Goal: Information Seeking & Learning: Learn about a topic

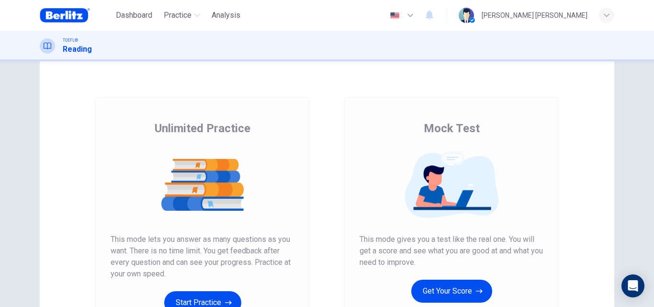
scroll to position [28, 0]
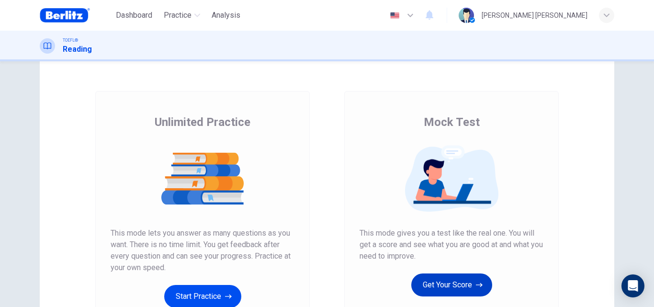
click at [434, 285] on button "Get Your Score" at bounding box center [452, 285] width 81 height 23
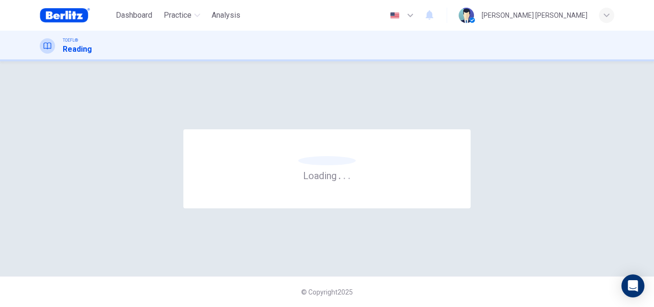
scroll to position [0, 0]
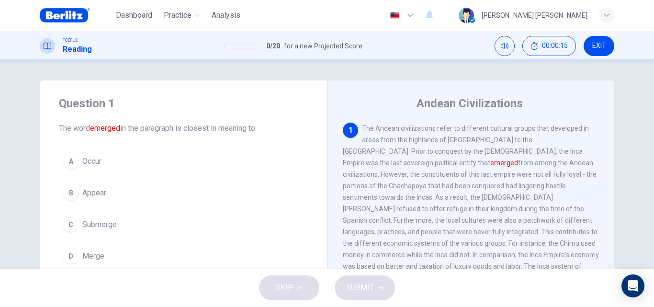
click at [553, 84] on div "Andean Civilizations 1 The Andean civilizations refer to different cultural gro…" at bounding box center [470, 246] width 287 height 333
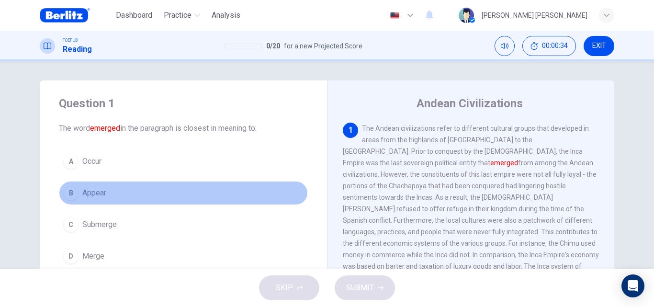
click at [98, 187] on span "Appear" at bounding box center [94, 192] width 24 height 11
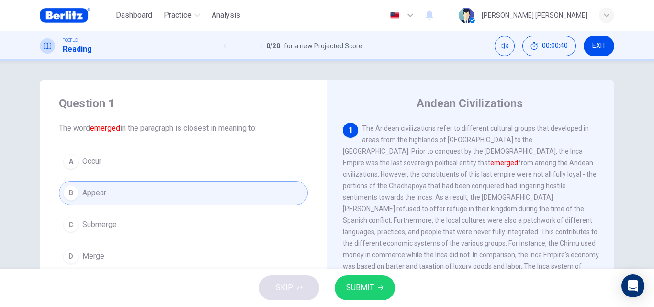
scroll to position [44, 0]
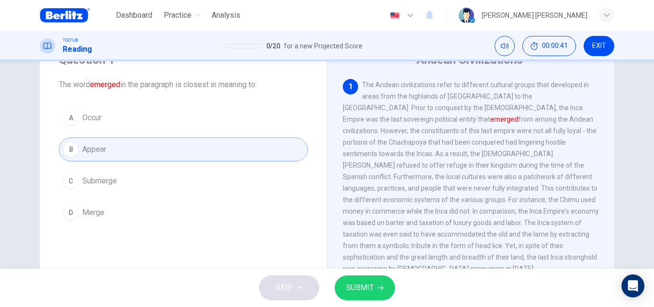
click at [152, 126] on button "A Occur" at bounding box center [183, 118] width 249 height 24
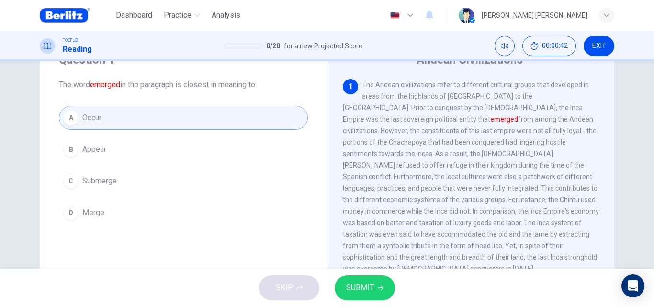
drag, startPoint x: 153, startPoint y: 139, endPoint x: 152, endPoint y: 126, distance: 12.9
click at [152, 126] on button "A Occur" at bounding box center [183, 118] width 249 height 24
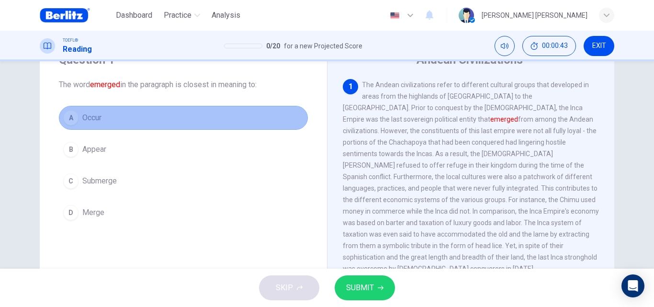
drag, startPoint x: 160, startPoint y: 152, endPoint x: 152, endPoint y: 126, distance: 26.9
click at [152, 126] on button "A Occur" at bounding box center [183, 118] width 249 height 24
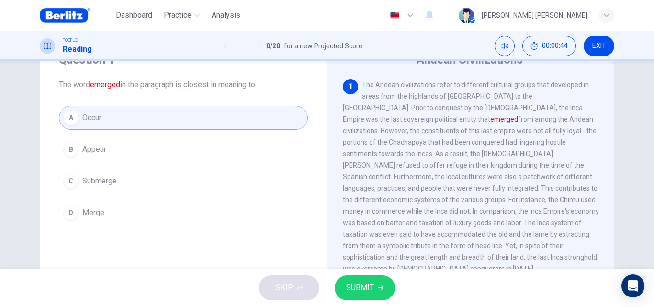
click at [162, 164] on div "A Occur B Appear C Submerge D Merge" at bounding box center [183, 165] width 249 height 119
click at [162, 142] on button "B Appear" at bounding box center [183, 149] width 249 height 24
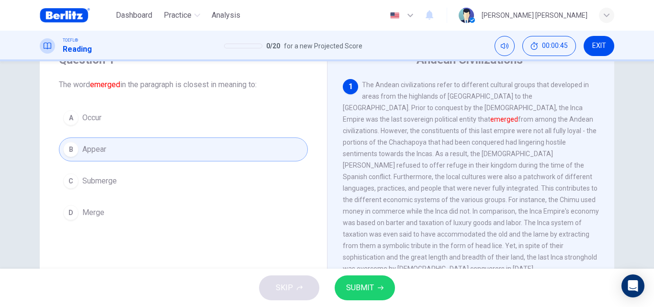
click at [378, 279] on button "SUBMIT" at bounding box center [365, 287] width 60 height 25
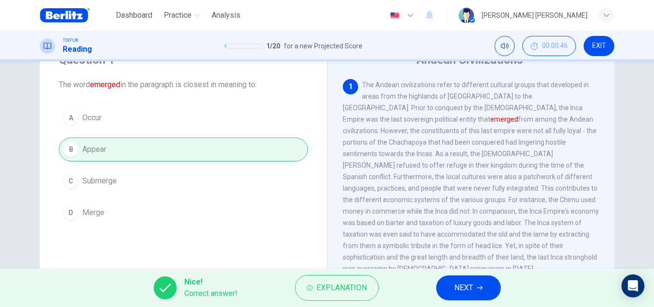
click at [454, 279] on button "NEXT" at bounding box center [468, 287] width 65 height 25
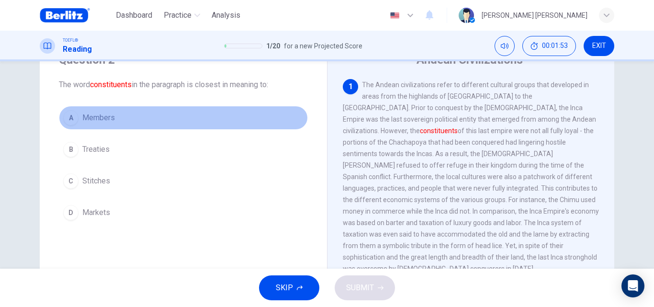
click at [154, 119] on button "A Members" at bounding box center [183, 118] width 249 height 24
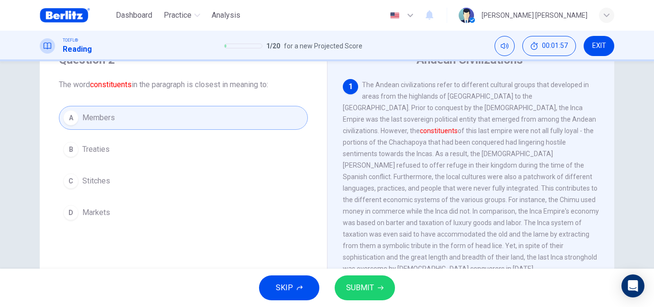
click at [362, 293] on span "SUBMIT" at bounding box center [360, 287] width 28 height 13
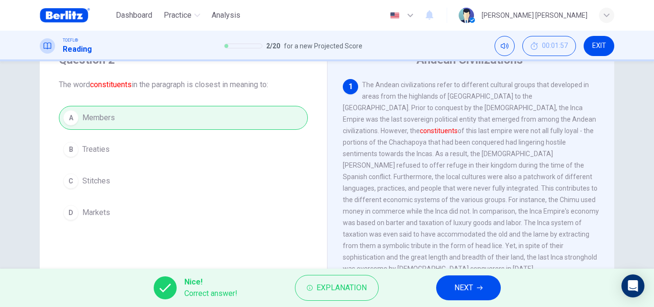
click at [470, 291] on span "NEXT" at bounding box center [464, 287] width 19 height 13
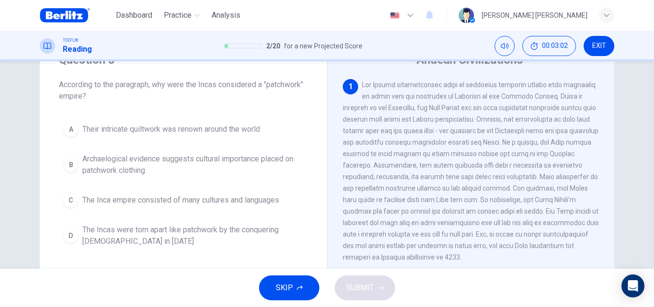
click at [201, 181] on div "A Their intricate quiltwork was renown around the world B Archaelogical evidenc…" at bounding box center [183, 184] width 249 height 134
click at [227, 195] on span "The Inca empire consisted of many cultures and languages" at bounding box center [180, 200] width 197 height 11
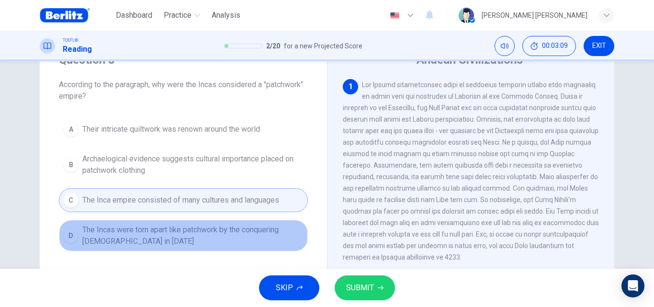
click at [253, 232] on span "The Incas were torn apart like patchwork by the conquering [DEMOGRAPHIC_DATA] i…" at bounding box center [192, 235] width 221 height 23
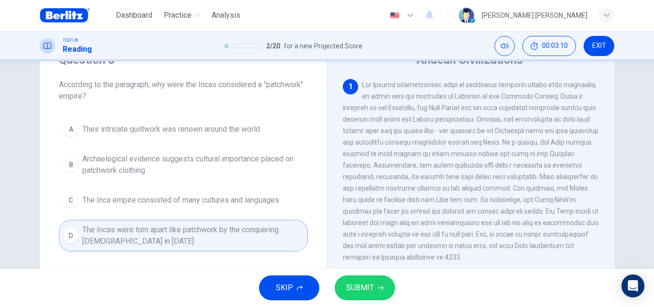
click at [225, 129] on span "Their intricate quiltwork was renown around the world" at bounding box center [171, 129] width 178 height 11
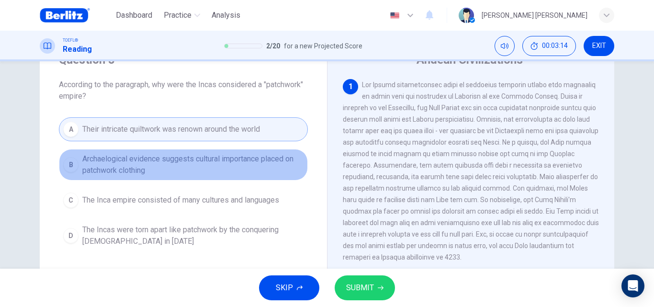
click at [282, 176] on span "Archaelogical evidence suggests cultural importance placed on patchwork clothing" at bounding box center [192, 164] width 221 height 23
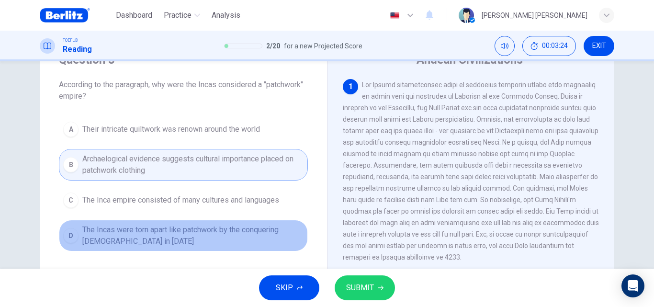
click at [286, 227] on span "The Incas were torn apart like patchwork by the conquering [DEMOGRAPHIC_DATA] i…" at bounding box center [192, 235] width 221 height 23
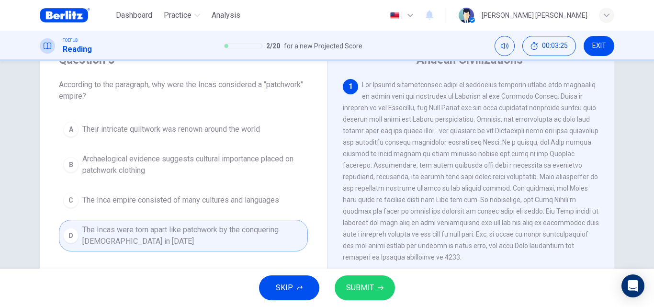
click at [378, 287] on icon "button" at bounding box center [381, 288] width 6 height 6
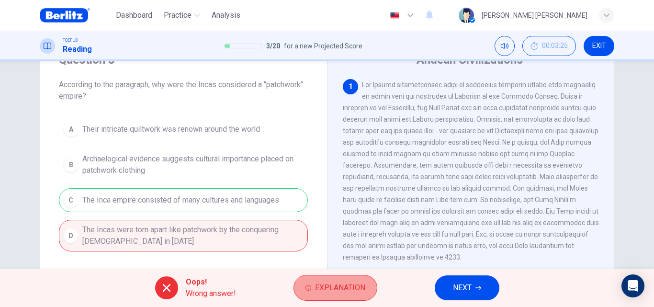
click at [364, 289] on span "Explanation" at bounding box center [340, 287] width 50 height 13
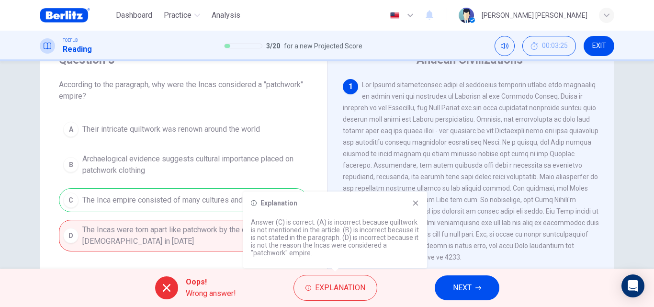
click at [419, 201] on icon at bounding box center [416, 203] width 8 height 8
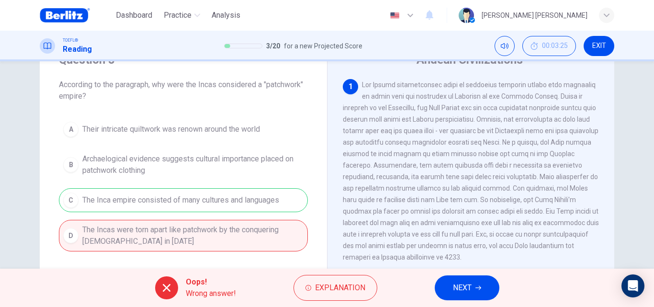
drag, startPoint x: 428, startPoint y: 152, endPoint x: 430, endPoint y: 161, distance: 8.7
click at [430, 161] on div "1" at bounding box center [471, 171] width 257 height 184
click at [535, 206] on span at bounding box center [471, 171] width 256 height 180
click at [480, 279] on button "NEXT" at bounding box center [467, 287] width 65 height 25
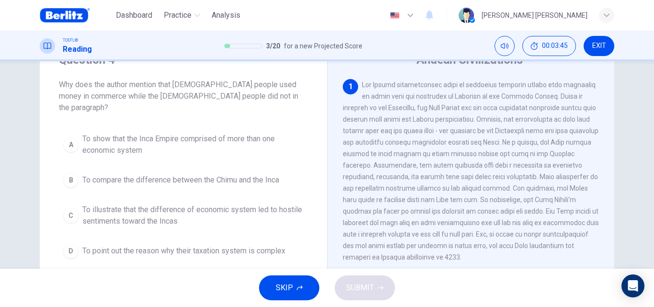
scroll to position [37, 0]
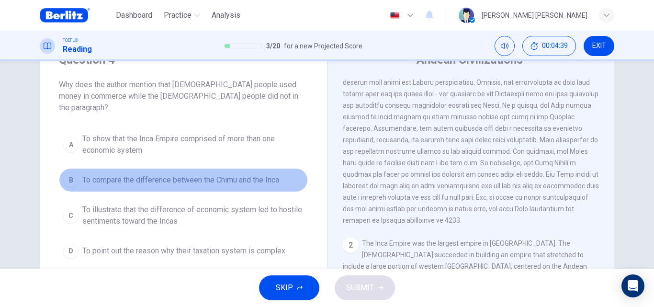
click at [239, 174] on span "To compare the difference between the Chimu and the Inca" at bounding box center [180, 179] width 197 height 11
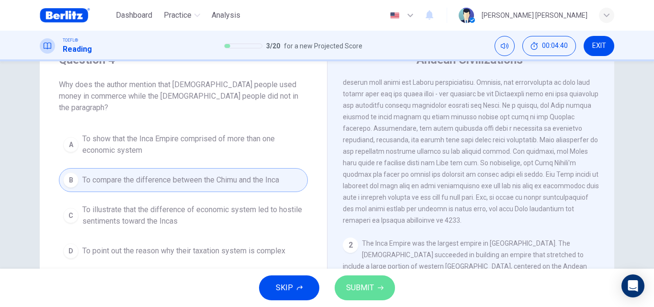
click at [367, 290] on span "SUBMIT" at bounding box center [360, 287] width 28 height 13
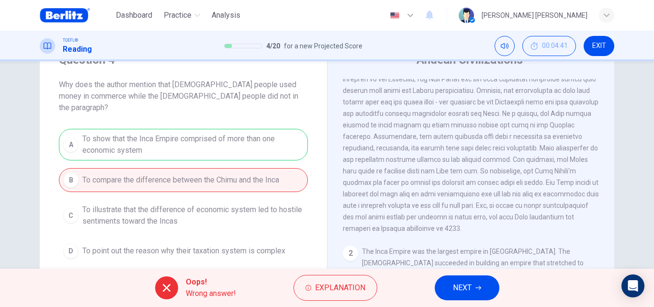
scroll to position [26, 0]
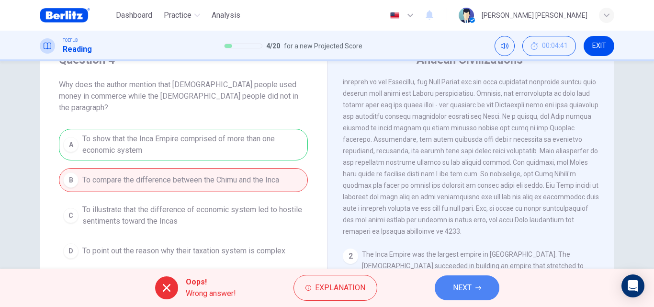
click at [477, 284] on button "NEXT" at bounding box center [467, 287] width 65 height 25
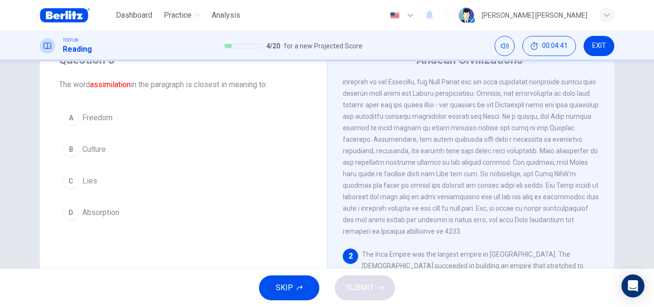
scroll to position [143, 0]
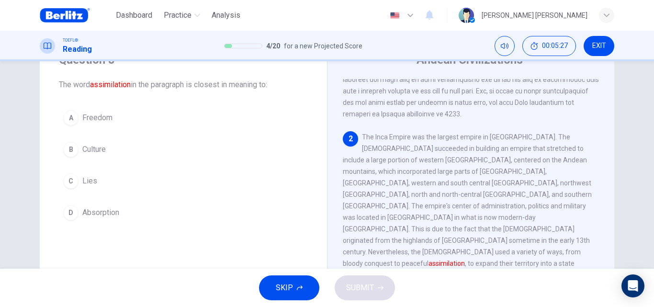
drag, startPoint x: 600, startPoint y: 191, endPoint x: 605, endPoint y: 213, distance: 22.9
click at [605, 213] on div "1 2 The Inca Empire was the largest empire in [GEOGRAPHIC_DATA]. The [DEMOGRAPH…" at bounding box center [477, 216] width 269 height 275
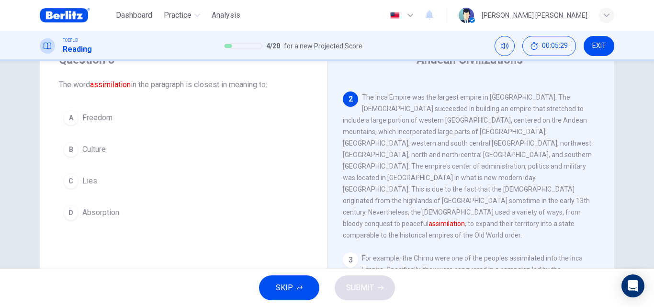
scroll to position [190, 0]
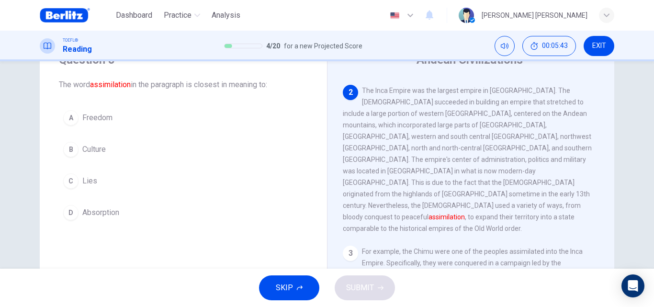
click at [119, 218] on button "D Absorption" at bounding box center [183, 213] width 249 height 24
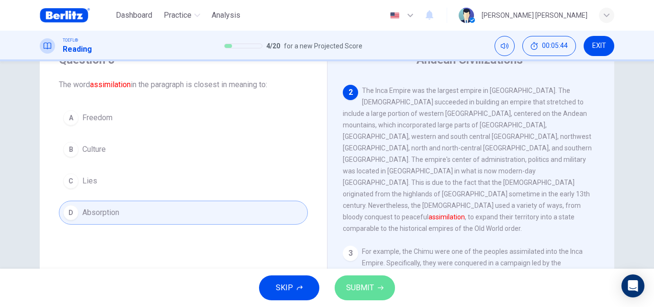
click at [373, 295] on button "SUBMIT" at bounding box center [365, 287] width 60 height 25
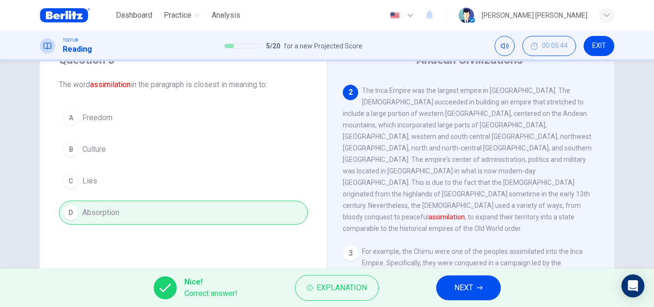
click at [473, 287] on span "NEXT" at bounding box center [464, 287] width 19 height 13
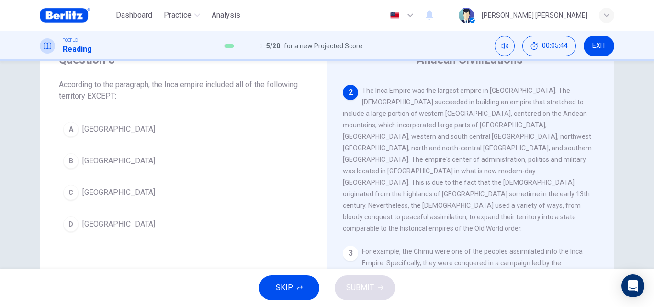
scroll to position [203, 0]
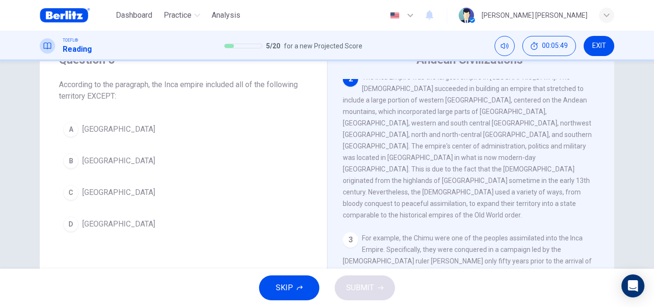
click at [143, 154] on button "B [GEOGRAPHIC_DATA]" at bounding box center [183, 161] width 249 height 24
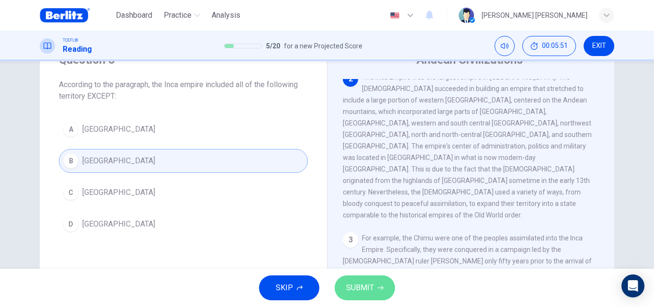
click at [352, 289] on span "SUBMIT" at bounding box center [360, 287] width 28 height 13
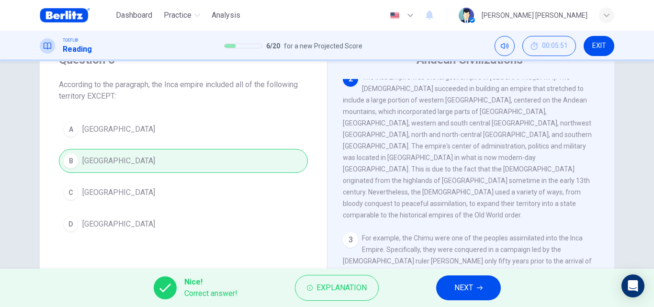
click at [475, 284] on button "NEXT" at bounding box center [468, 287] width 65 height 25
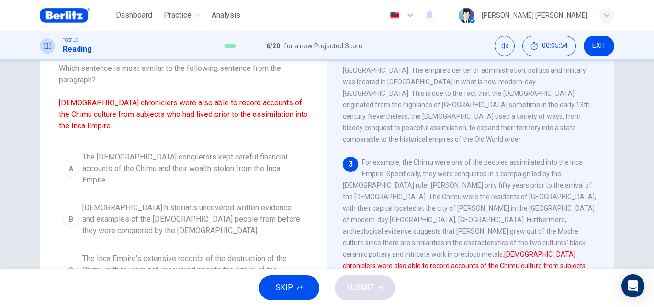
scroll to position [59, 0]
drag, startPoint x: 649, startPoint y: 128, endPoint x: 654, endPoint y: 136, distance: 9.7
click at [654, 136] on div "Question 7 Which sentence is most similar to the following sentence from the pa…" at bounding box center [327, 164] width 654 height 207
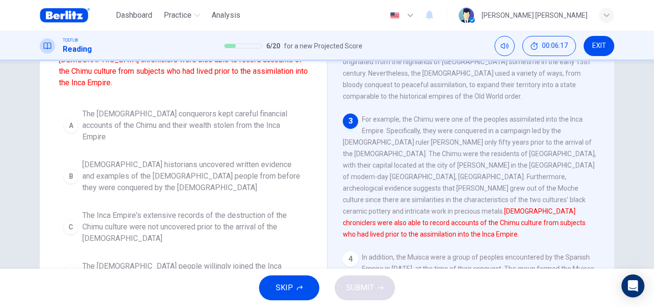
scroll to position [96, 0]
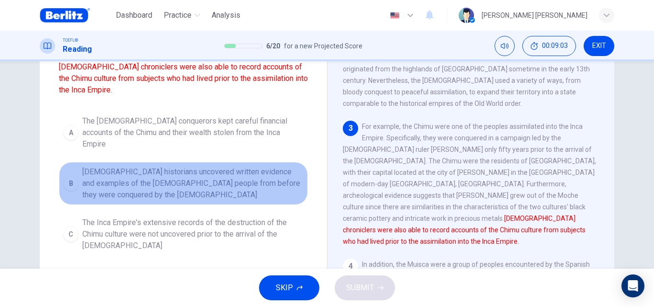
click at [130, 176] on span "[DEMOGRAPHIC_DATA] historians uncovered written evidence and examples of the [D…" at bounding box center [192, 183] width 221 height 34
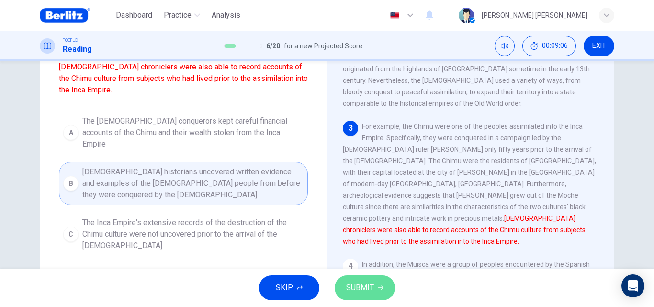
click at [376, 295] on button "SUBMIT" at bounding box center [365, 287] width 60 height 25
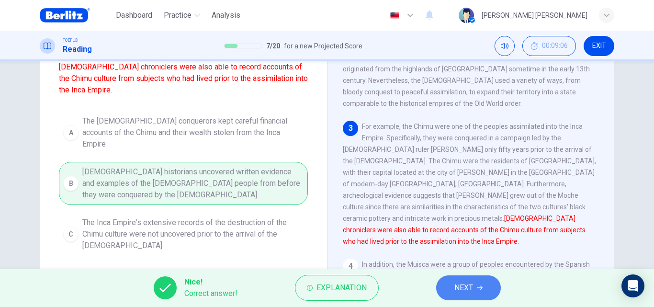
click at [484, 298] on button "NEXT" at bounding box center [468, 287] width 65 height 25
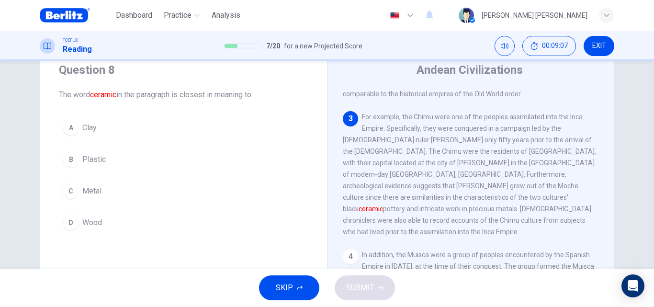
scroll to position [28, 0]
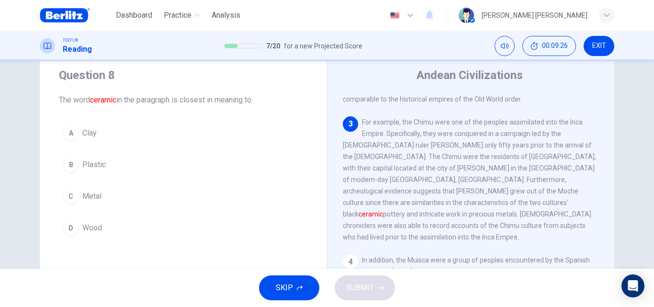
click at [155, 136] on button "A Clay" at bounding box center [183, 133] width 249 height 24
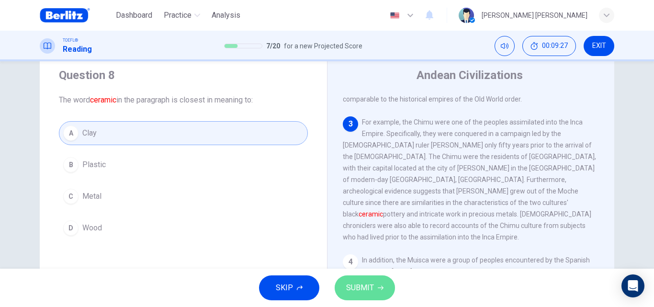
click at [375, 298] on button "SUBMIT" at bounding box center [365, 287] width 60 height 25
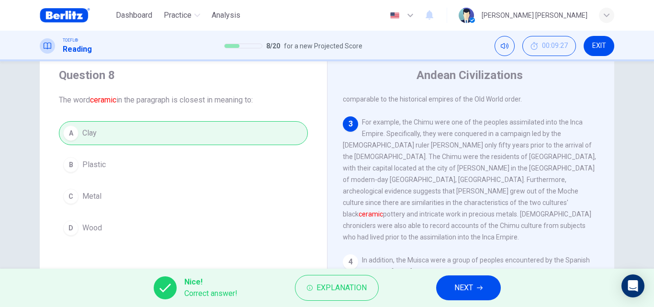
click at [484, 288] on button "NEXT" at bounding box center [468, 287] width 65 height 25
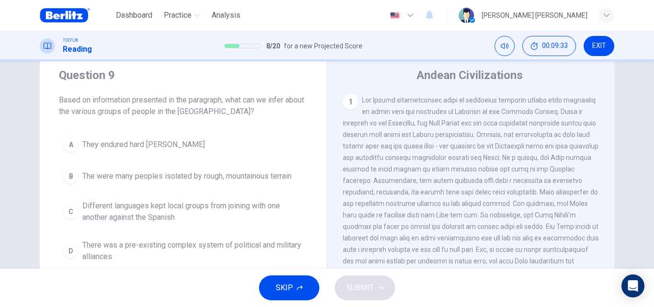
scroll to position [33, 0]
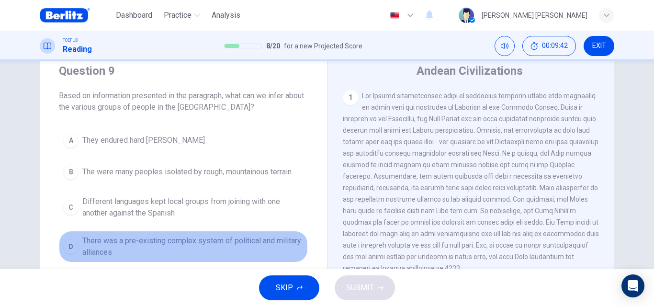
click at [264, 233] on button "D There was a pre-existing complex system of political and military alliances" at bounding box center [183, 247] width 249 height 32
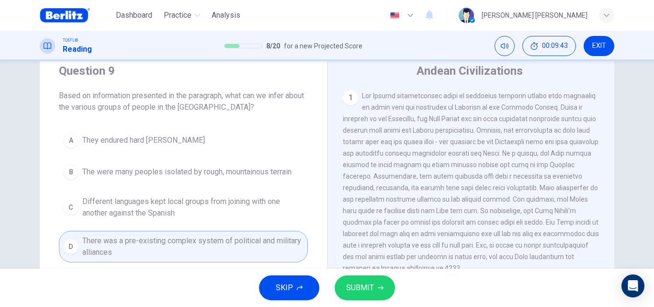
click at [381, 298] on button "SUBMIT" at bounding box center [365, 287] width 60 height 25
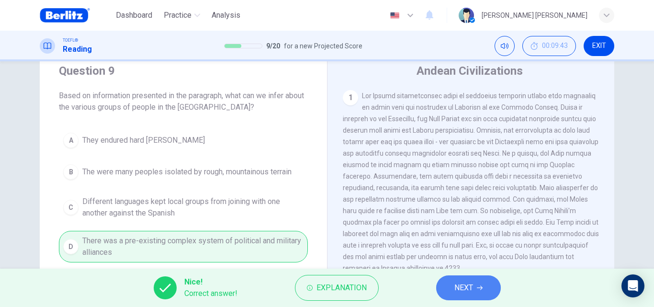
click at [479, 288] on icon "button" at bounding box center [480, 288] width 6 height 6
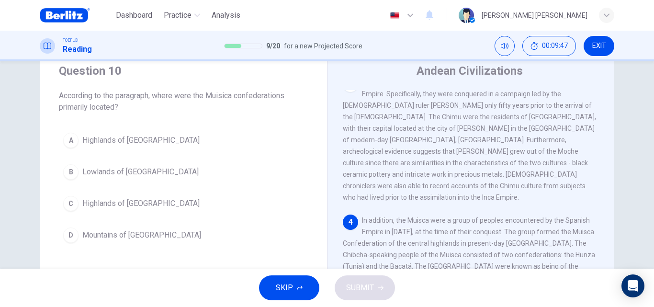
scroll to position [49, 0]
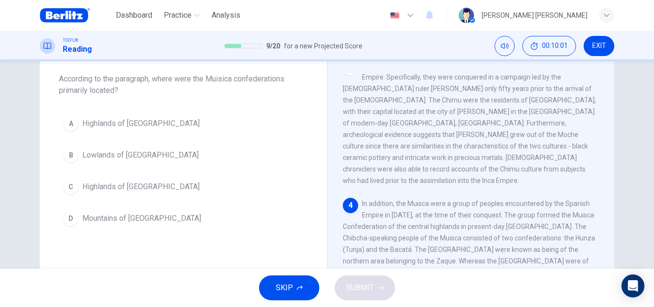
click at [184, 188] on button "C Highlands of [GEOGRAPHIC_DATA]" at bounding box center [183, 187] width 249 height 24
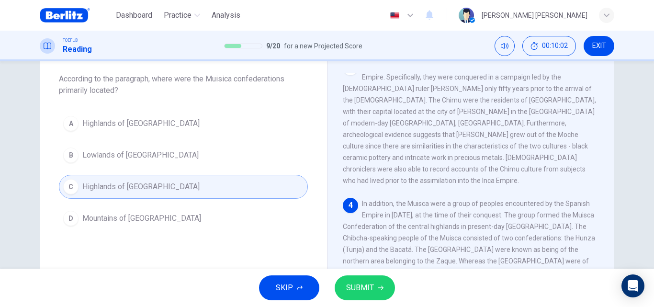
click at [380, 292] on button "SUBMIT" at bounding box center [365, 287] width 60 height 25
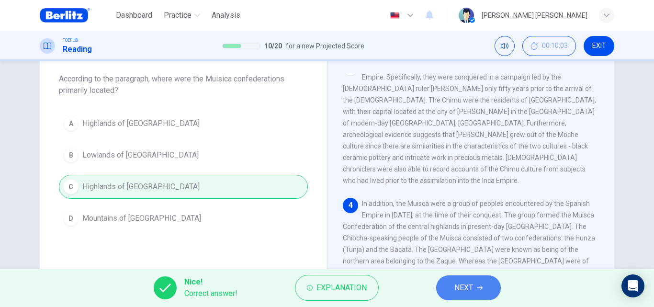
click at [481, 285] on button "NEXT" at bounding box center [468, 287] width 65 height 25
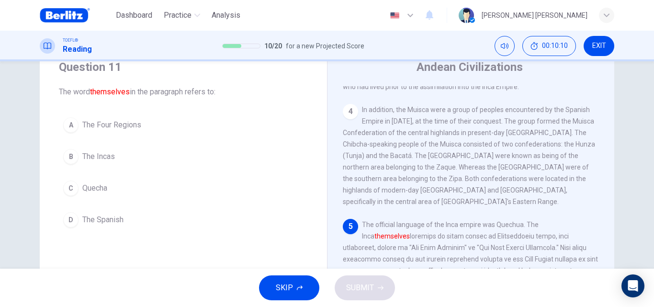
scroll to position [35, 0]
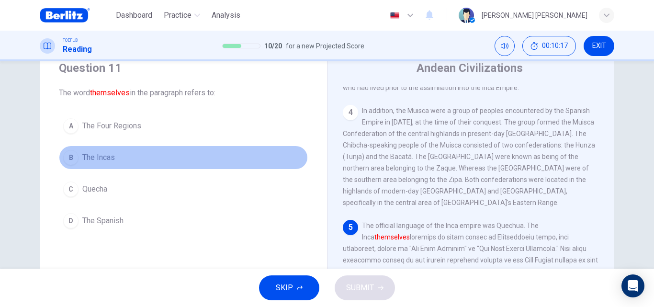
click at [98, 153] on span "The Incas" at bounding box center [98, 157] width 33 height 11
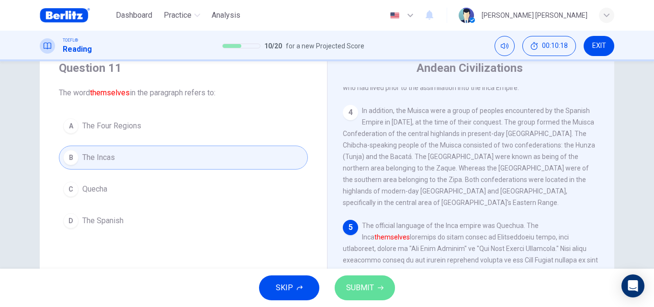
click at [365, 294] on span "SUBMIT" at bounding box center [360, 287] width 28 height 13
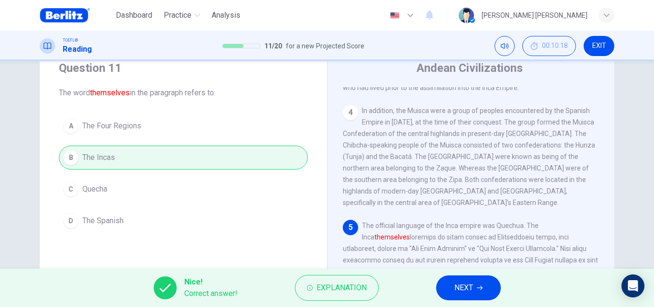
click at [466, 276] on button "NEXT" at bounding box center [468, 287] width 65 height 25
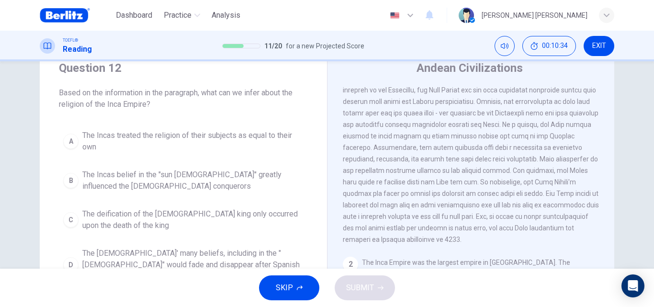
scroll to position [0, 0]
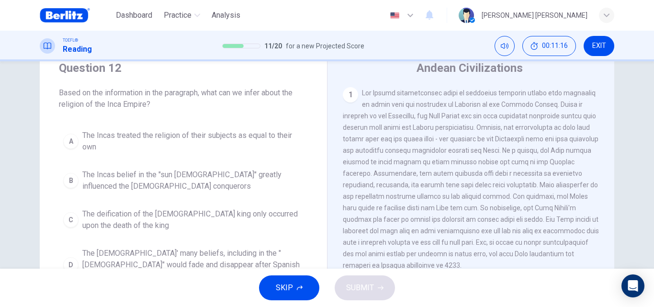
drag, startPoint x: 604, startPoint y: 158, endPoint x: 605, endPoint y: 188, distance: 30.2
click at [605, 188] on div "1 2 The Inca Empire was the largest empire in [GEOGRAPHIC_DATA]. The [DEMOGRAPH…" at bounding box center [477, 224] width 269 height 275
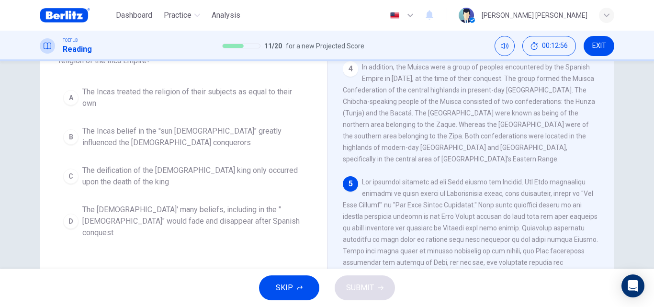
scroll to position [78, 0]
drag, startPoint x: 211, startPoint y: 198, endPoint x: 212, endPoint y: 208, distance: 10.2
click at [212, 208] on div "A The Incas treated the religion of their subjects as equal to their own B The …" at bounding box center [183, 163] width 249 height 161
click at [212, 208] on span "The [DEMOGRAPHIC_DATA]' many beliefs, including in the "[DEMOGRAPHIC_DATA]" wou…" at bounding box center [192, 222] width 221 height 34
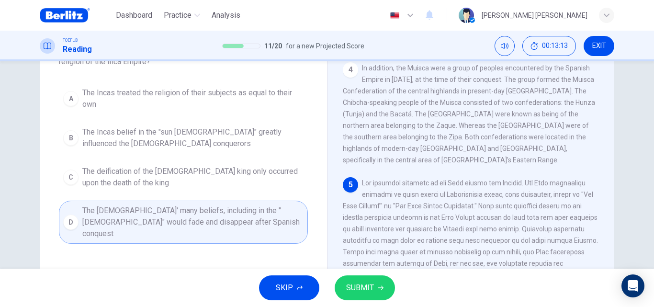
click at [378, 299] on button "SUBMIT" at bounding box center [365, 287] width 60 height 25
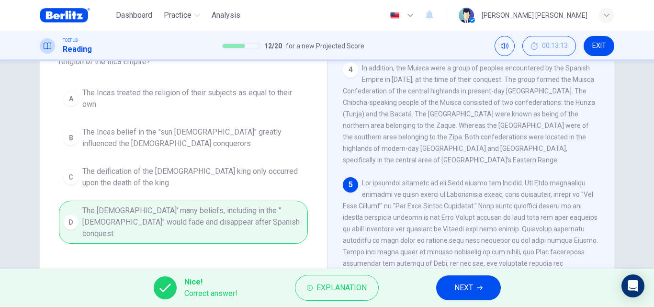
click at [466, 280] on button "NEXT" at bounding box center [468, 287] width 65 height 25
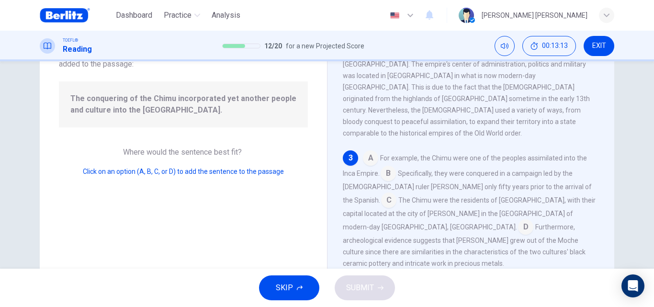
scroll to position [262, 0]
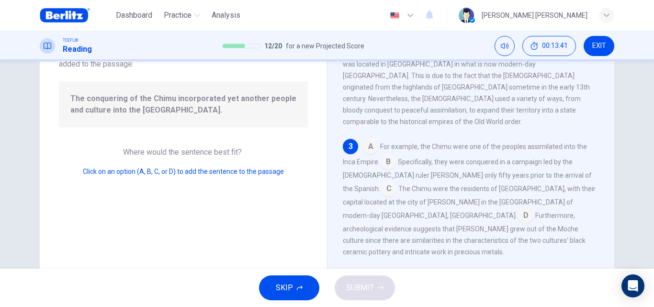
click at [518, 209] on input at bounding box center [525, 216] width 15 height 15
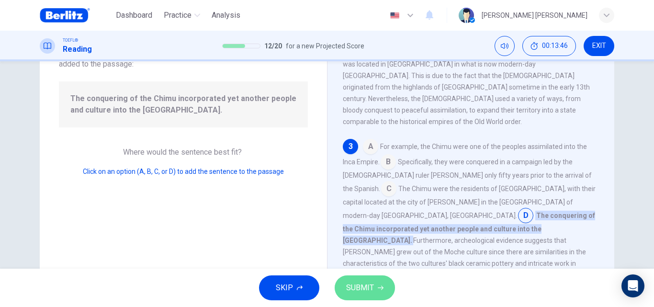
click at [367, 285] on span "SUBMIT" at bounding box center [360, 287] width 28 height 13
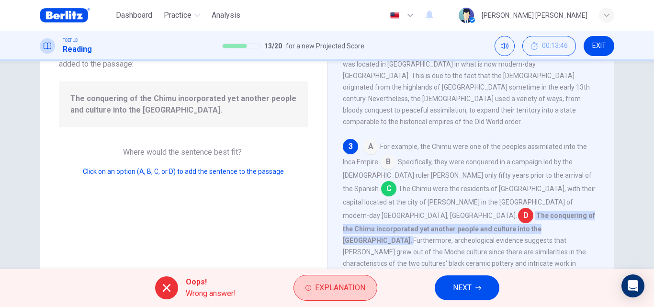
click at [338, 288] on span "Explanation" at bounding box center [340, 287] width 50 height 13
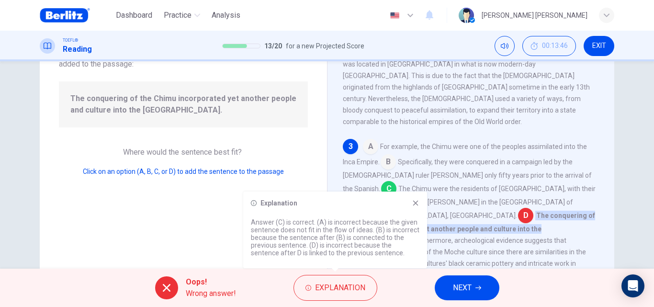
click at [420, 206] on div "Explanation Answer (C) is correct. (A) is incorrect because the given sentence …" at bounding box center [335, 230] width 184 height 77
click at [419, 203] on icon at bounding box center [416, 203] width 8 height 8
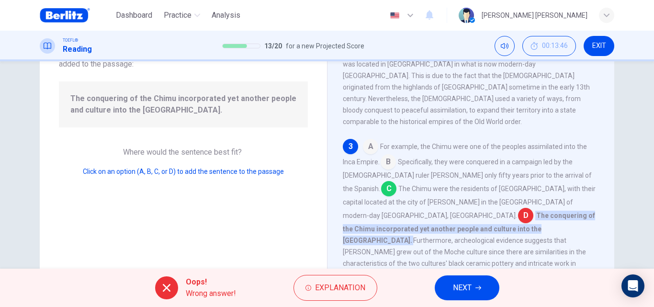
click at [481, 287] on icon "button" at bounding box center [479, 288] width 6 height 6
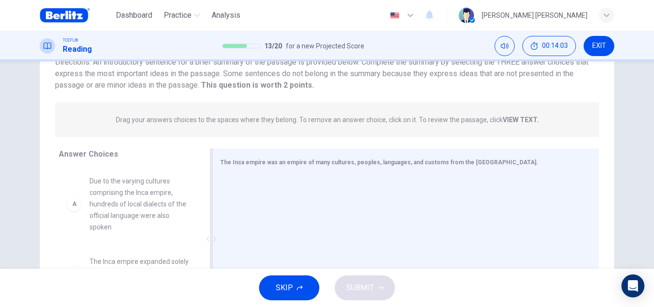
click at [510, 246] on div at bounding box center [402, 240] width 364 height 128
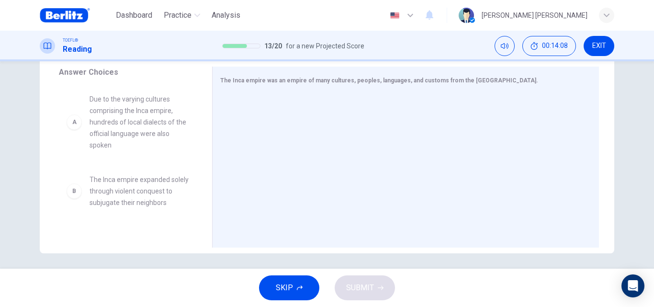
scroll to position [157, 0]
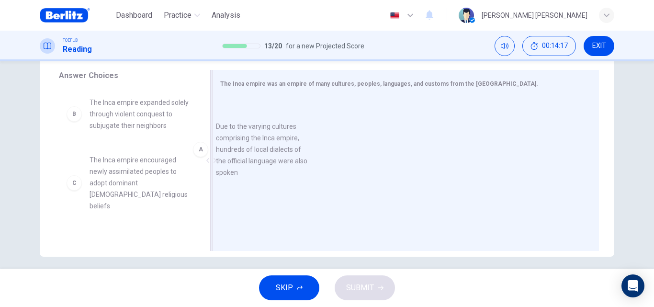
drag, startPoint x: 140, startPoint y: 137, endPoint x: 309, endPoint y: 153, distance: 168.9
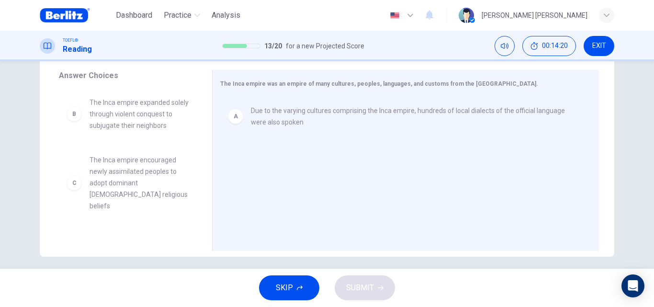
drag, startPoint x: 196, startPoint y: 132, endPoint x: 191, endPoint y: 169, distance: 37.3
click at [191, 169] on div "B The Inca empire expanded solely through violent conquest to subjugate their n…" at bounding box center [132, 163] width 146 height 148
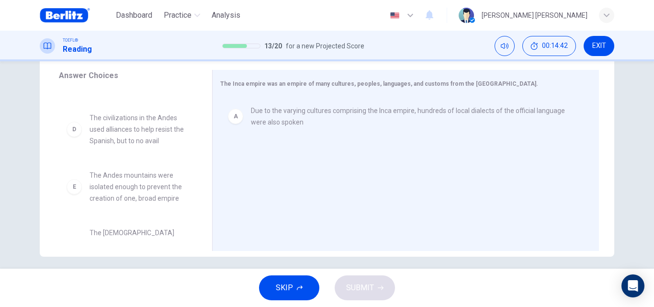
scroll to position [0, 0]
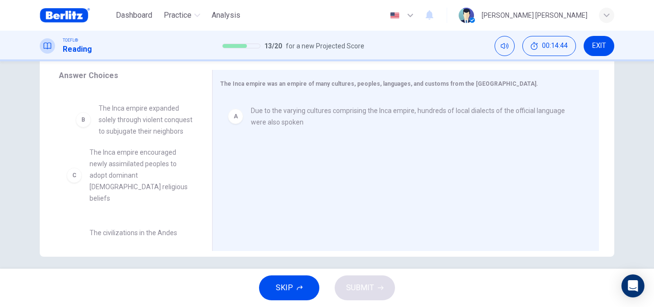
drag, startPoint x: 160, startPoint y: 124, endPoint x: 171, endPoint y: 127, distance: 11.4
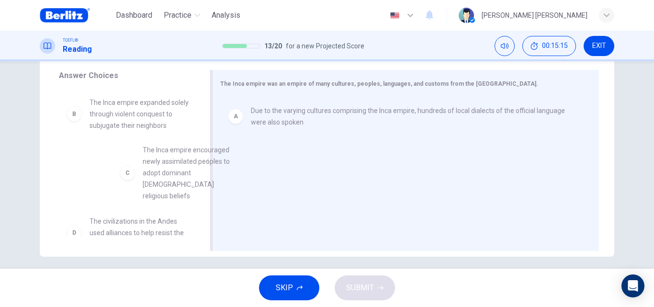
drag, startPoint x: 163, startPoint y: 184, endPoint x: 318, endPoint y: 145, distance: 159.7
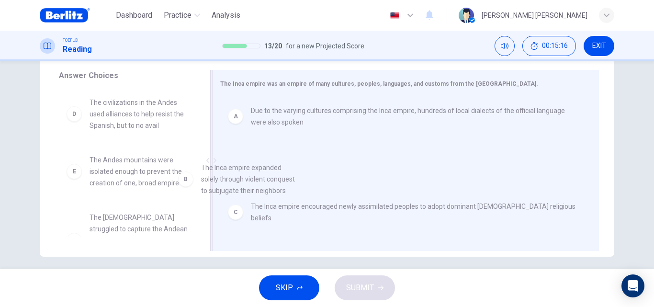
drag, startPoint x: 156, startPoint y: 114, endPoint x: 310, endPoint y: 214, distance: 183.9
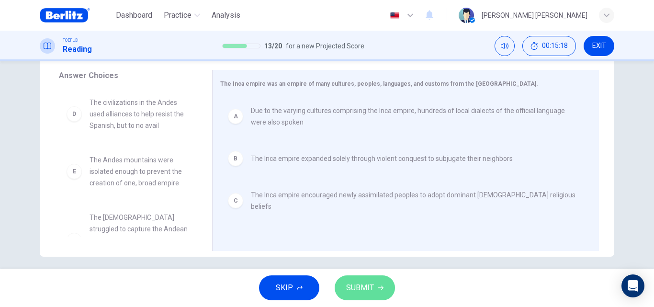
click at [360, 294] on span "SUBMIT" at bounding box center [360, 287] width 28 height 13
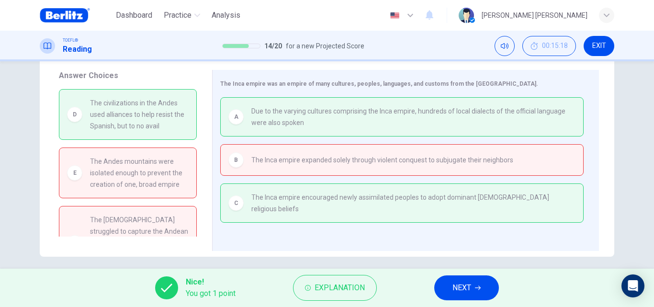
click at [464, 293] on span "NEXT" at bounding box center [462, 287] width 19 height 13
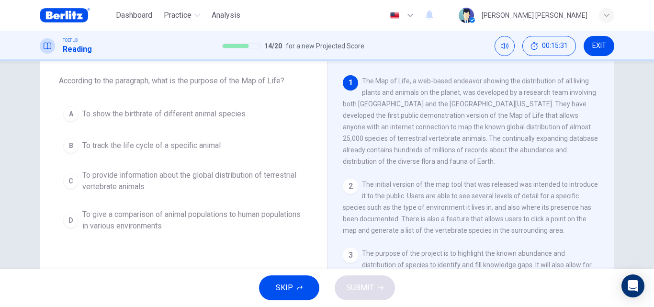
scroll to position [40, 0]
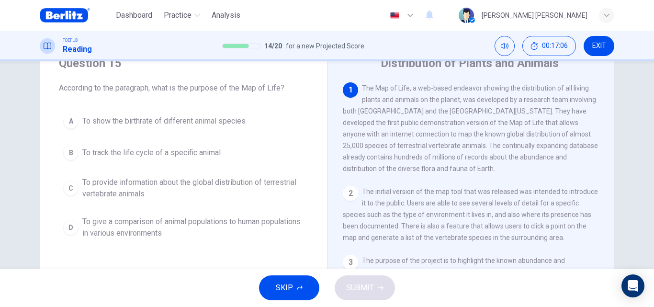
click at [215, 190] on span "To provide information about the global distribution of terrestrial vertebrate …" at bounding box center [192, 188] width 221 height 23
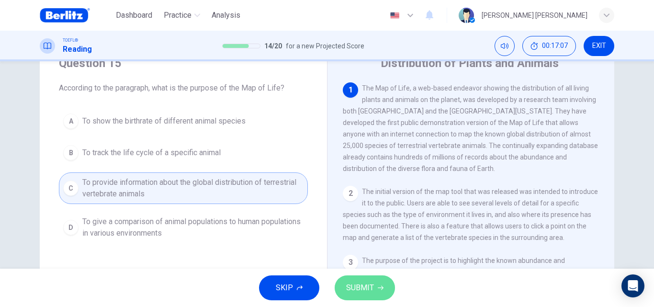
click at [382, 286] on icon "button" at bounding box center [381, 288] width 6 height 6
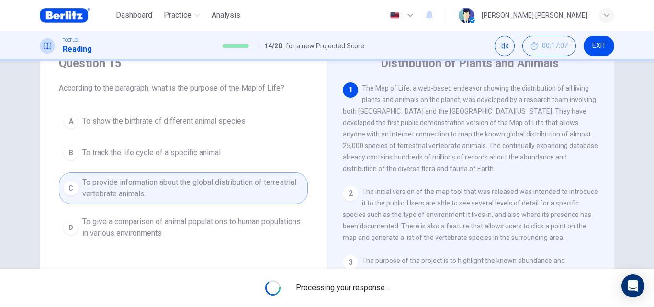
click at [382, 286] on span "Processing your response..." at bounding box center [342, 287] width 93 height 11
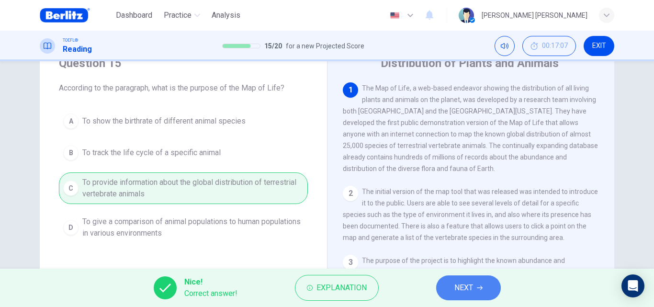
click at [478, 294] on button "NEXT" at bounding box center [468, 287] width 65 height 25
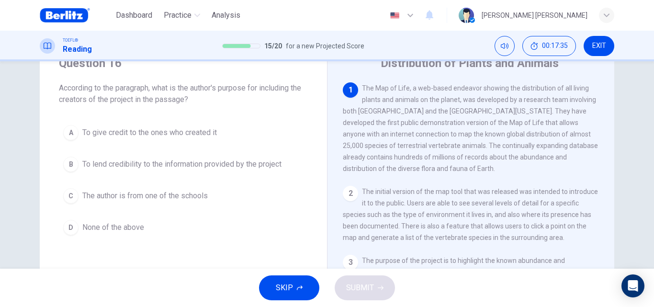
click at [262, 171] on button "B To lend credibility to the information provided by the project" at bounding box center [183, 164] width 249 height 24
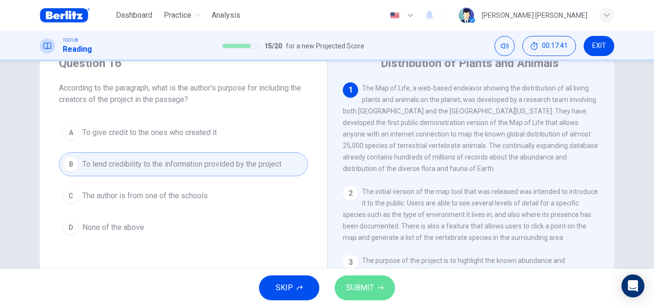
click at [357, 291] on span "SUBMIT" at bounding box center [360, 287] width 28 height 13
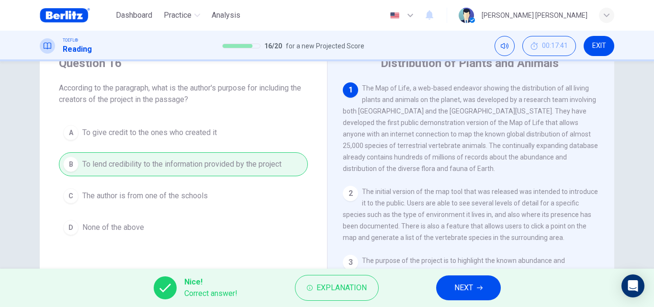
click at [444, 290] on button "NEXT" at bounding box center [468, 287] width 65 height 25
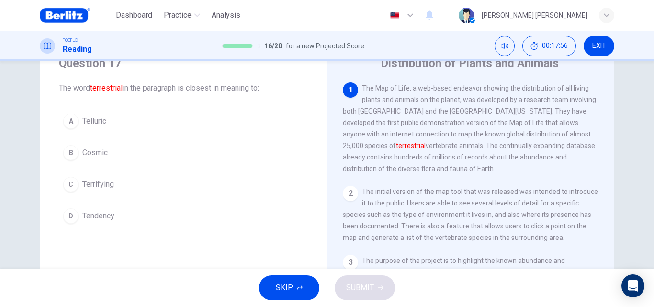
click at [126, 225] on button "D Tendency" at bounding box center [183, 216] width 249 height 24
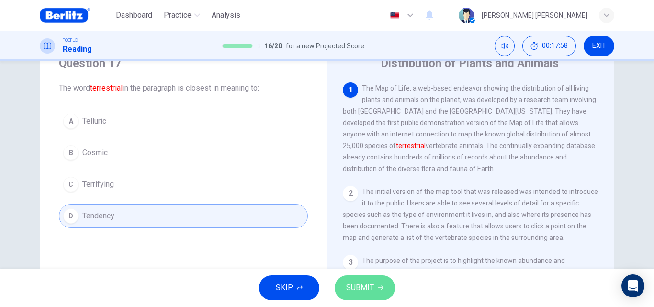
click at [355, 290] on span "SUBMIT" at bounding box center [360, 287] width 28 height 13
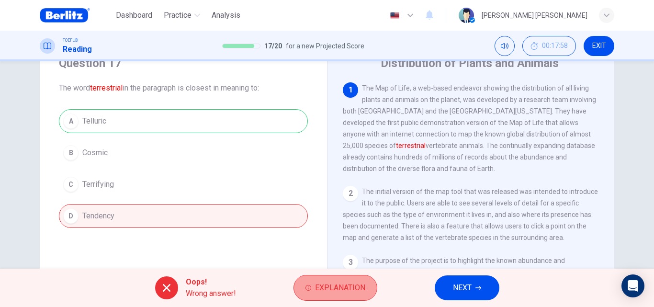
click at [315, 299] on button "Explanation" at bounding box center [336, 288] width 84 height 26
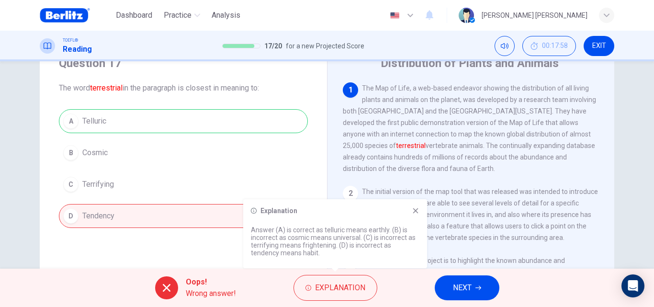
click at [349, 230] on p "Answer (A) is correct as telluric means earthly. (B) is incorrect as cosmic mea…" at bounding box center [335, 241] width 169 height 31
click at [423, 211] on div "Explanation Answer (A) is correct as telluric means earthly. (B) is incorrect a…" at bounding box center [335, 233] width 184 height 69
drag, startPoint x: 407, startPoint y: 207, endPoint x: 423, endPoint y: 211, distance: 16.9
click at [423, 211] on div "Explanation Answer (A) is correct as telluric means earthly. (B) is incorrect a…" at bounding box center [335, 233] width 184 height 69
drag, startPoint x: 439, startPoint y: 219, endPoint x: 423, endPoint y: 211, distance: 17.6
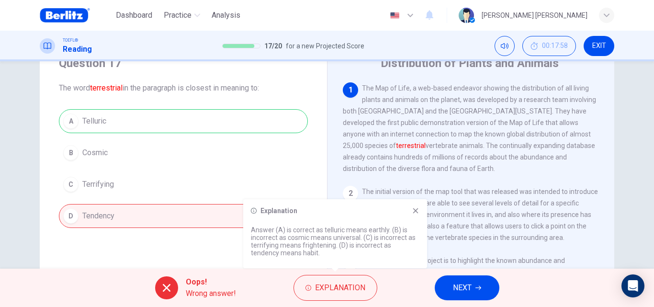
click at [423, 211] on div "Explanation Answer (A) is correct as telluric means earthly. (B) is incorrect a…" at bounding box center [335, 233] width 184 height 69
click at [414, 208] on icon at bounding box center [416, 211] width 8 height 8
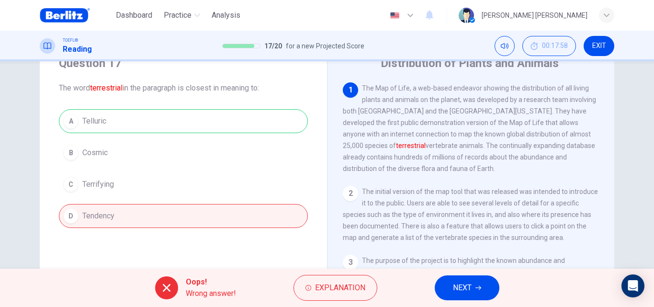
click at [473, 303] on div "Oops! Wrong answer! Explanation NEXT" at bounding box center [327, 288] width 654 height 38
click at [466, 290] on span "NEXT" at bounding box center [462, 287] width 19 height 13
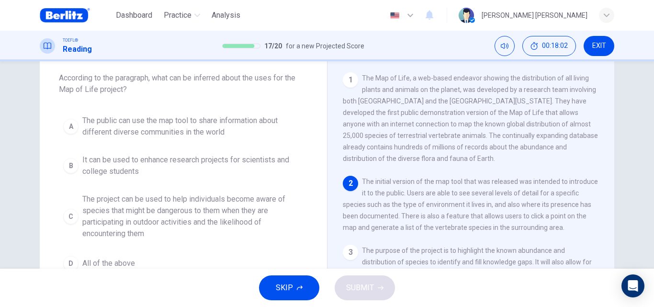
scroll to position [48, 0]
drag, startPoint x: 610, startPoint y: 176, endPoint x: 604, endPoint y: 188, distance: 13.3
click at [605, 189] on div "Distribution of Plants and Animals 1 The Map of Life, a web-based endeavor show…" at bounding box center [470, 198] width 287 height 333
drag, startPoint x: 603, startPoint y: 185, endPoint x: 606, endPoint y: 194, distance: 9.3
click at [606, 194] on div "1 The Map of Life, a web-based endeavor showing the distribution of all living …" at bounding box center [477, 211] width 269 height 275
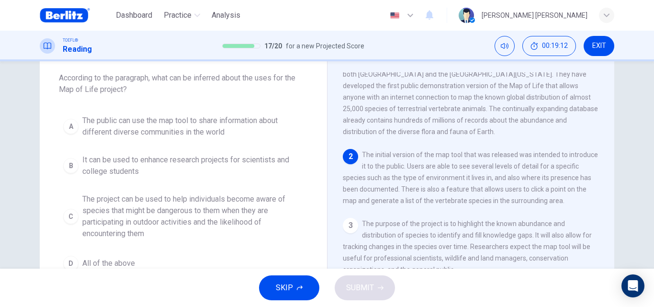
scroll to position [86, 0]
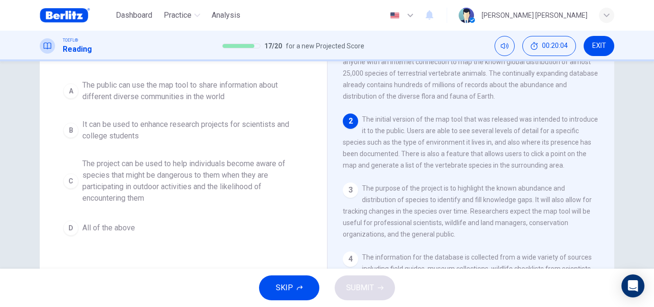
click at [207, 218] on button "D All of the above" at bounding box center [183, 228] width 249 height 24
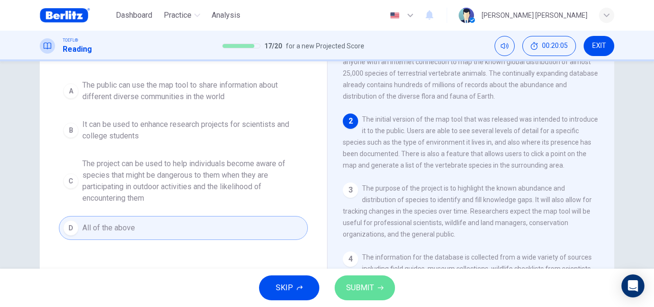
click at [375, 285] on button "SUBMIT" at bounding box center [365, 287] width 60 height 25
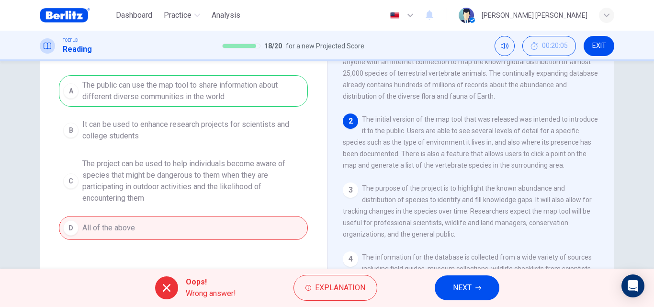
click at [439, 273] on div "Oops! Wrong answer! Explanation NEXT" at bounding box center [327, 288] width 654 height 38
click at [327, 282] on span "Explanation" at bounding box center [340, 287] width 50 height 13
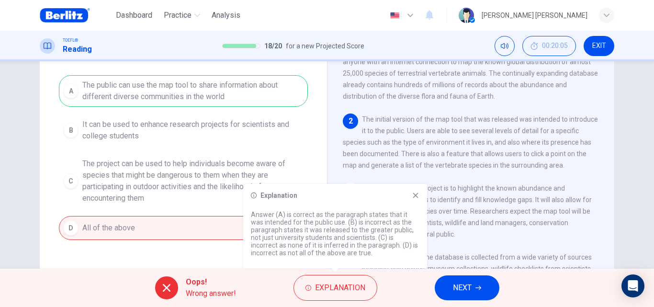
click at [417, 204] on div "Explanation Answer (A) is correct as the paragraph states that it was intended …" at bounding box center [335, 226] width 184 height 84
click at [414, 200] on div "Explanation Answer (A) is correct as the paragraph states that it was intended …" at bounding box center [335, 226] width 184 height 84
click at [414, 190] on div "Explanation Answer (A) is correct as the paragraph states that it was intended …" at bounding box center [335, 226] width 184 height 84
click at [414, 195] on icon at bounding box center [415, 195] width 5 height 5
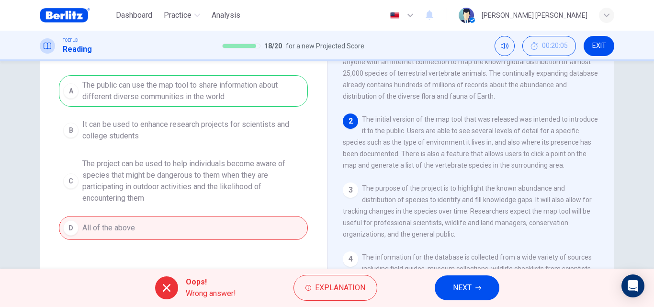
click at [448, 262] on span "The information for the database is collected from a wide variety of sources in…" at bounding box center [468, 297] width 251 height 88
click at [455, 276] on button "NEXT" at bounding box center [467, 287] width 65 height 25
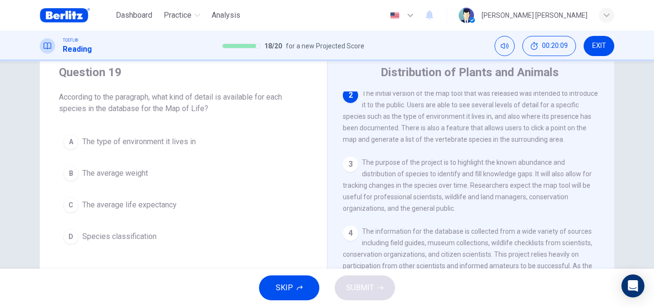
scroll to position [32, 0]
click at [155, 131] on button "A The type of environment it lives in" at bounding box center [183, 141] width 249 height 24
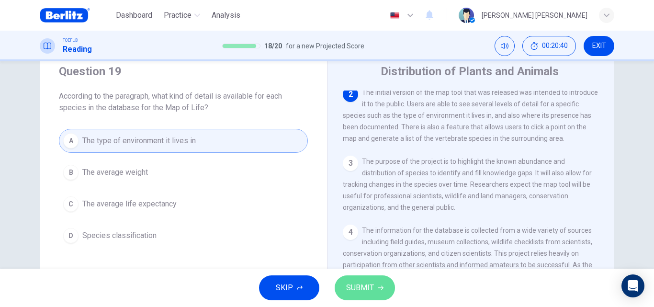
click at [360, 279] on button "SUBMIT" at bounding box center [365, 287] width 60 height 25
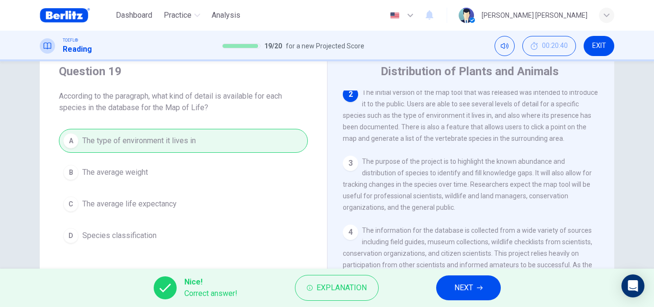
click at [457, 286] on span "NEXT" at bounding box center [464, 287] width 19 height 13
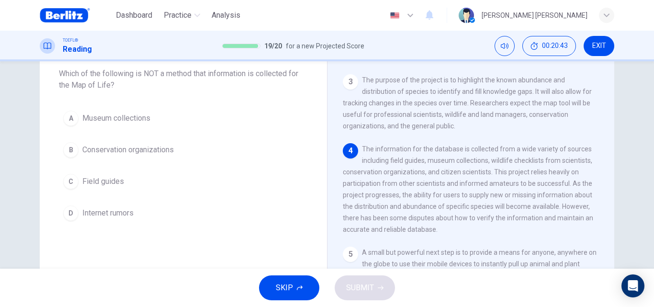
scroll to position [54, 0]
click at [135, 215] on button "D Internet rumors" at bounding box center [183, 214] width 249 height 24
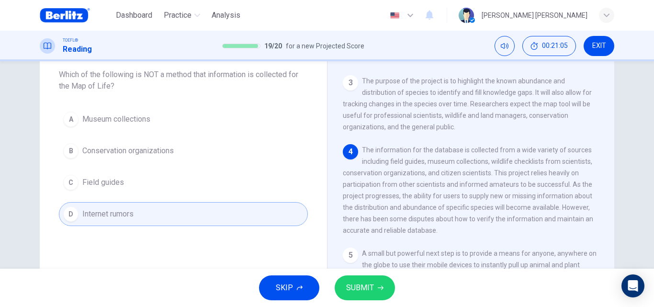
click at [357, 282] on span "SUBMIT" at bounding box center [360, 287] width 28 height 13
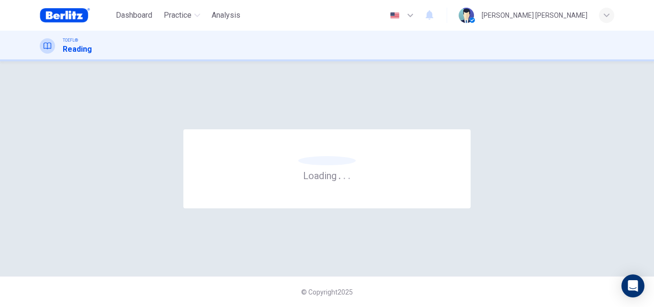
scroll to position [0, 0]
